Goal: Complete application form

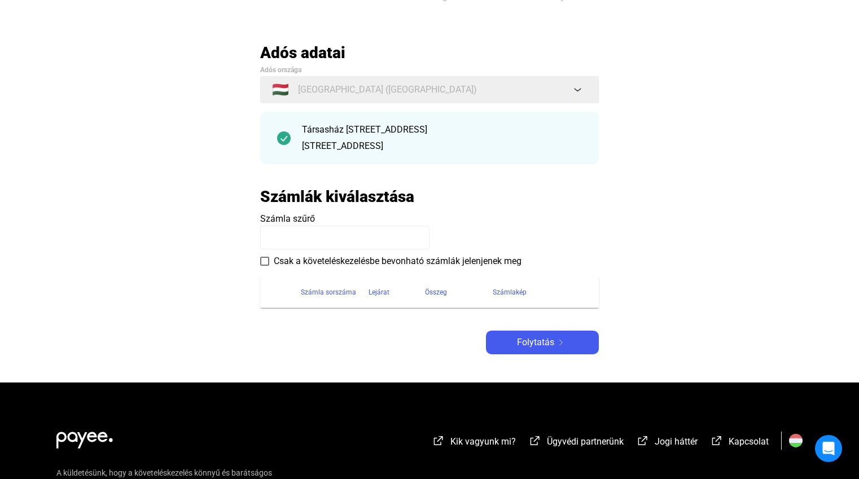
scroll to position [45, 0]
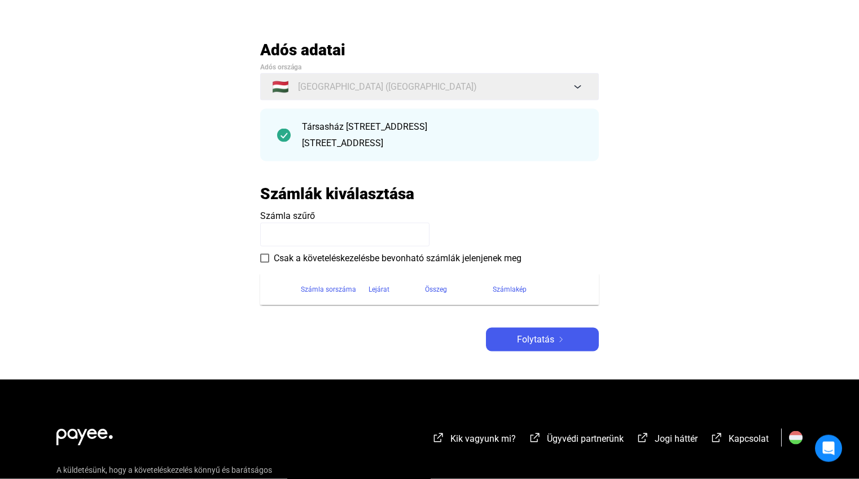
click at [557, 341] on img at bounding box center [561, 340] width 14 height 6
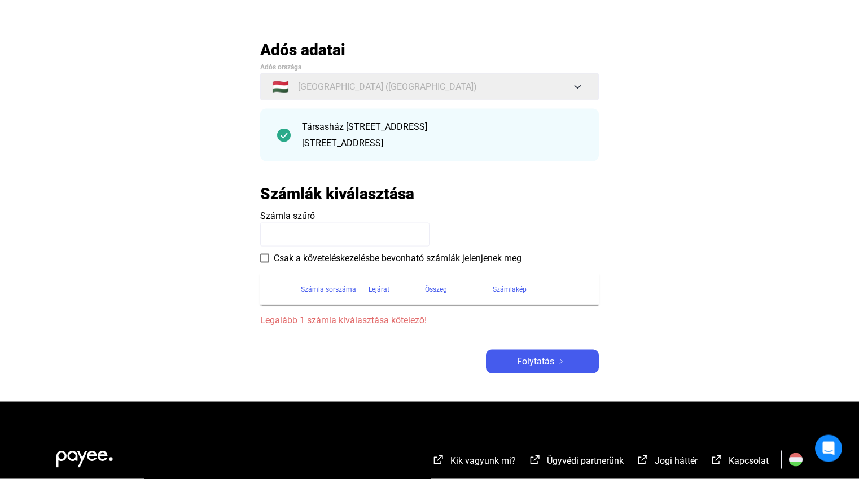
click at [284, 322] on span "Legalább 1 számla kiválasztása kötelező!" at bounding box center [429, 321] width 339 height 14
click at [327, 290] on div "Számla sorszáma" at bounding box center [328, 290] width 55 height 14
drag, startPoint x: 396, startPoint y: 144, endPoint x: 385, endPoint y: 142, distance: 10.9
click at [393, 142] on div "[STREET_ADDRESS]" at bounding box center [442, 144] width 280 height 14
click at [269, 238] on input at bounding box center [344, 235] width 169 height 24
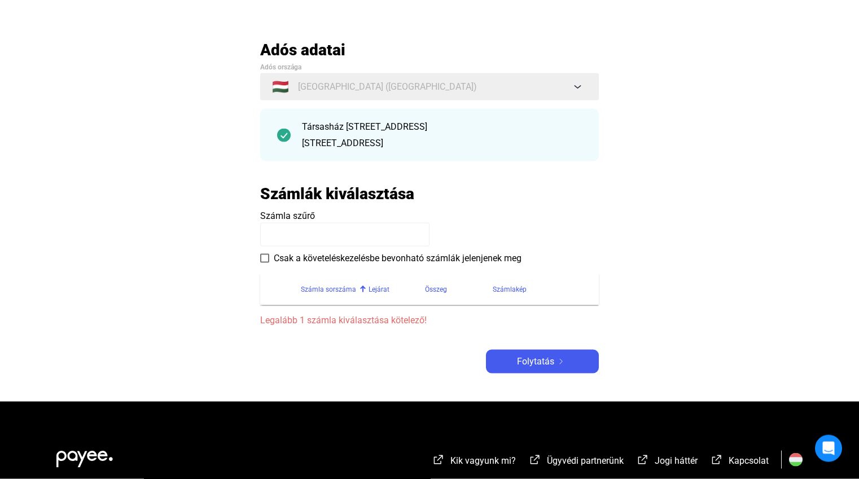
drag, startPoint x: 234, startPoint y: 256, endPoint x: 224, endPoint y: 256, distance: 10.7
click at [226, 256] on main "Automatikusan mentve Adós adatai Adós országa 🇭🇺 [GEOGRAPHIC_DATA] ([GEOGRAPHIC…" at bounding box center [429, 221] width 859 height 362
click at [265, 259] on span at bounding box center [264, 258] width 9 height 9
click at [258, 261] on main "Automatikusan mentve Adós adatai Adós országa 🇭🇺 [GEOGRAPHIC_DATA] ([GEOGRAPHIC…" at bounding box center [429, 221] width 859 height 362
click at [266, 261] on span at bounding box center [264, 258] width 9 height 9
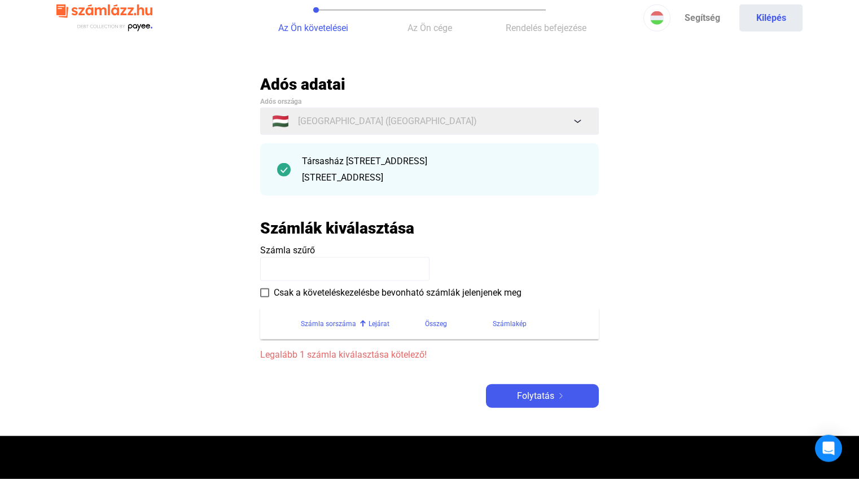
scroll to position [0, 0]
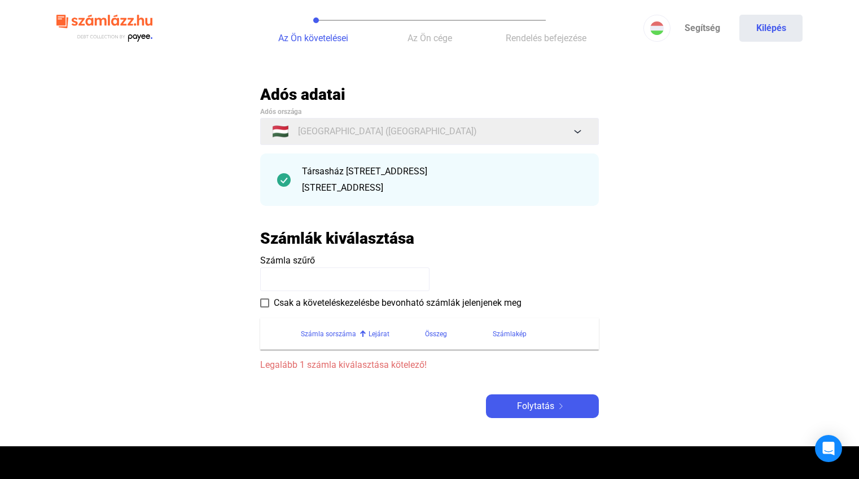
click at [338, 335] on div "Számla sorszáma" at bounding box center [328, 334] width 55 height 14
click at [376, 334] on div "Lejárat" at bounding box center [379, 334] width 21 height 14
click at [291, 365] on span "Legalább 1 számla kiválasztása kötelező!" at bounding box center [429, 365] width 339 height 14
drag, startPoint x: 290, startPoint y: 363, endPoint x: 273, endPoint y: 334, distance: 34.2
click at [284, 357] on section "Számla sorszáma Lejárat Összeg Számlakép Legalább 1 számla kiválasztása kötelez…" at bounding box center [429, 341] width 339 height 63
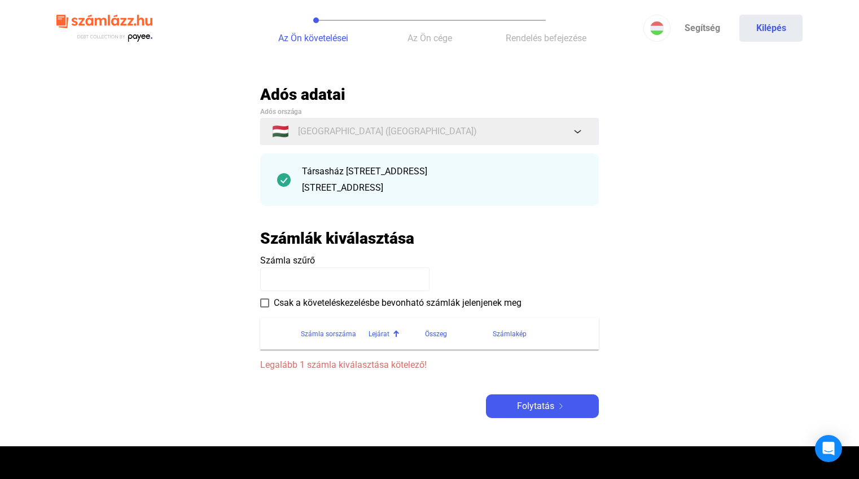
click at [264, 305] on span at bounding box center [264, 303] width 9 height 9
click at [265, 305] on span at bounding box center [264, 303] width 9 height 9
click at [299, 273] on input at bounding box center [344, 280] width 169 height 24
click at [299, 272] on input at bounding box center [344, 280] width 169 height 24
click at [283, 181] on img at bounding box center [284, 180] width 14 height 14
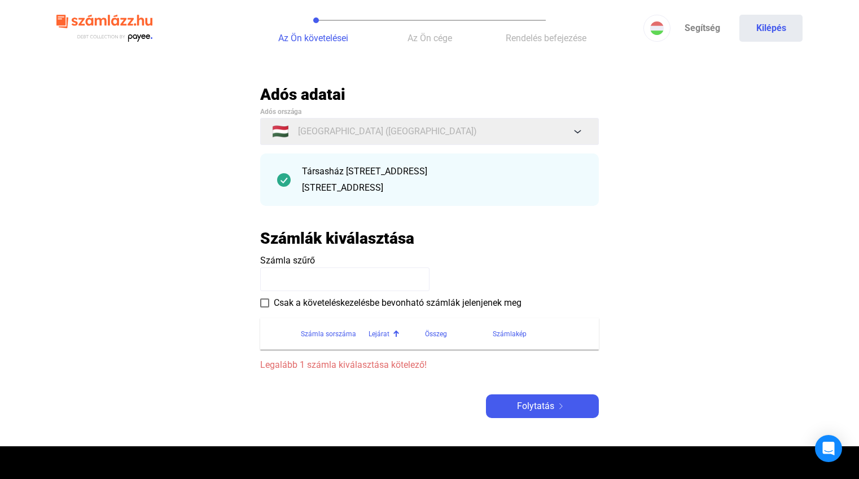
click at [282, 184] on img at bounding box center [284, 180] width 14 height 14
drag, startPoint x: 439, startPoint y: 194, endPoint x: 344, endPoint y: 218, distance: 97.9
click at [437, 194] on div "[STREET_ADDRESS]" at bounding box center [442, 188] width 280 height 14
click at [279, 283] on input at bounding box center [344, 280] width 169 height 24
click at [276, 282] on input at bounding box center [344, 280] width 169 height 24
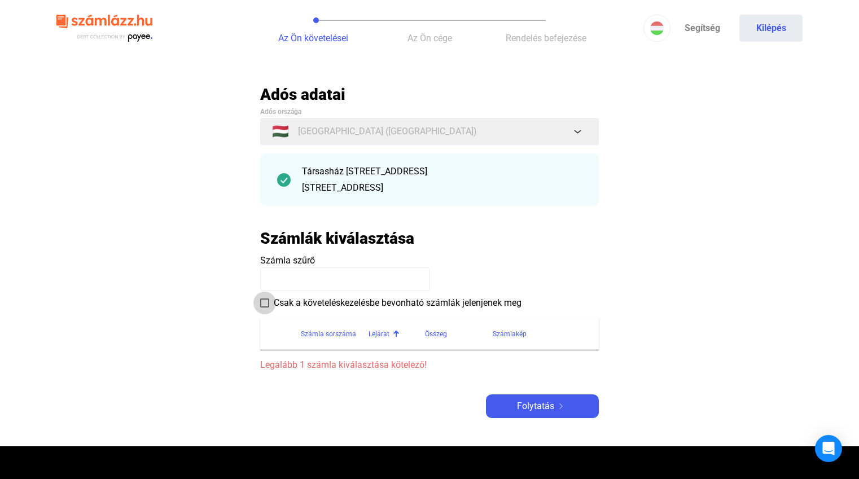
click at [265, 302] on span at bounding box center [264, 303] width 9 height 9
click at [262, 304] on span at bounding box center [264, 303] width 9 height 9
drag, startPoint x: 290, startPoint y: 366, endPoint x: 283, endPoint y: 366, distance: 7.3
click at [283, 366] on span "Legalább 1 számla kiválasztása kötelező!" at bounding box center [429, 365] width 339 height 14
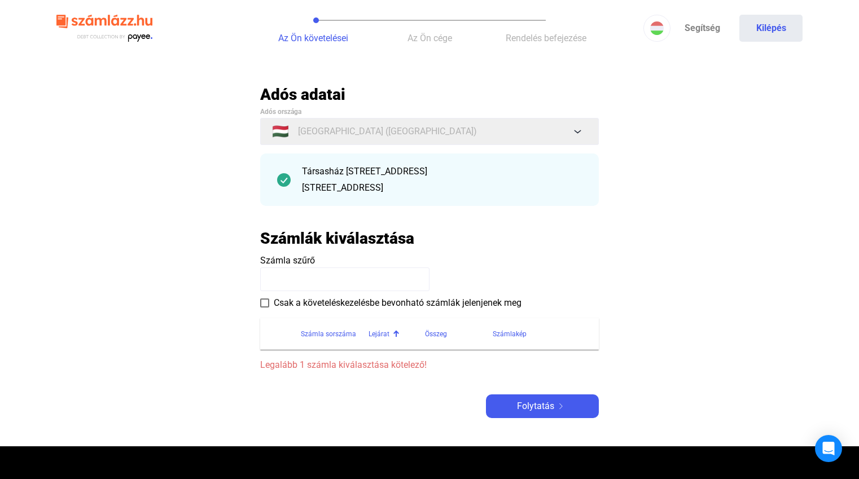
drag, startPoint x: 283, startPoint y: 366, endPoint x: 225, endPoint y: 364, distance: 57.6
click at [274, 366] on span "Legalább 1 számla kiválasztása kötelező!" at bounding box center [429, 365] width 339 height 14
click at [509, 336] on div "Számlakép" at bounding box center [510, 334] width 34 height 14
